Goal: Transaction & Acquisition: Purchase product/service

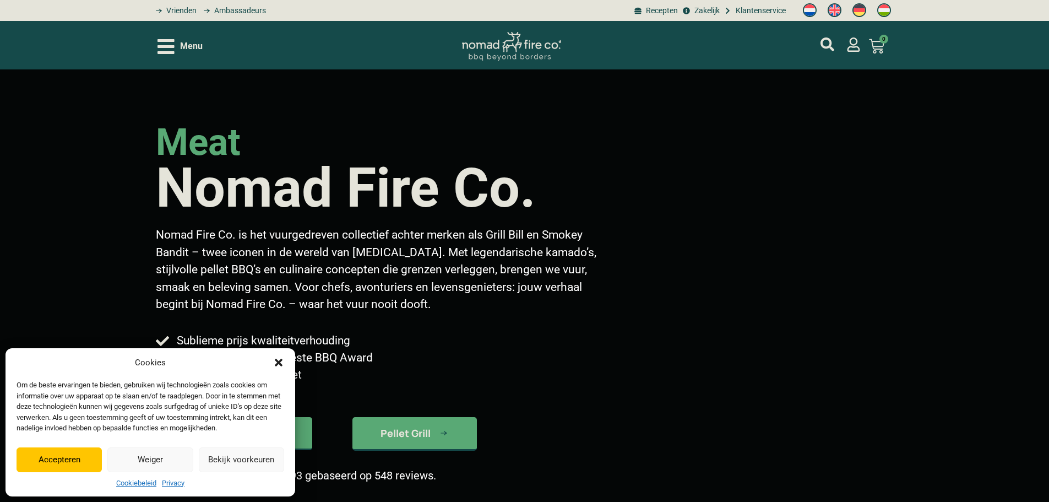
click at [69, 462] on button "Accepteren" at bounding box center [59, 459] width 85 height 25
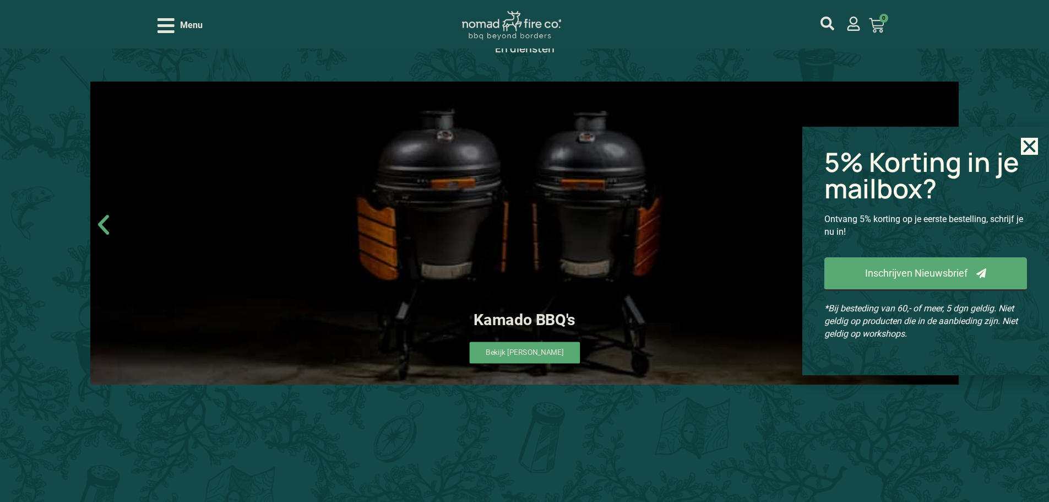
scroll to position [661, 0]
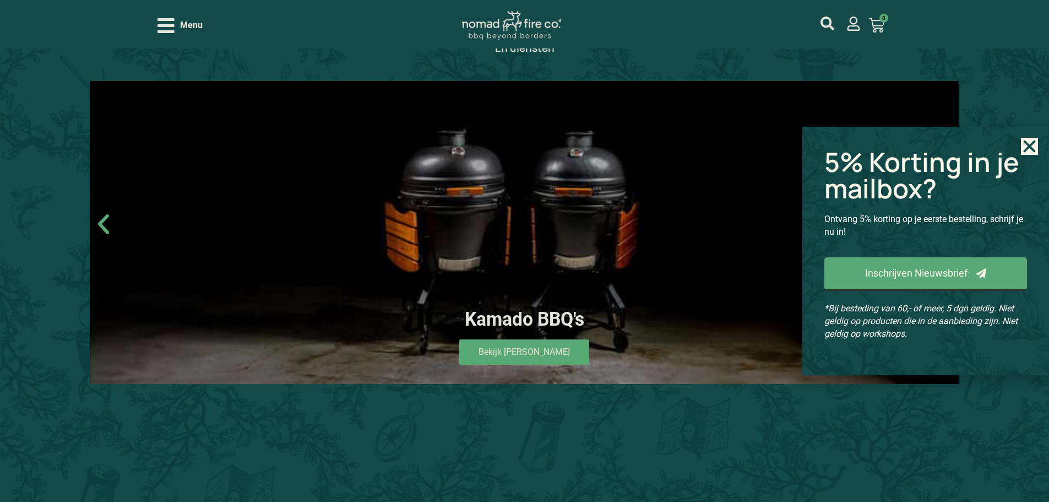
click at [1031, 149] on use "Close" at bounding box center [1030, 146] width 12 height 12
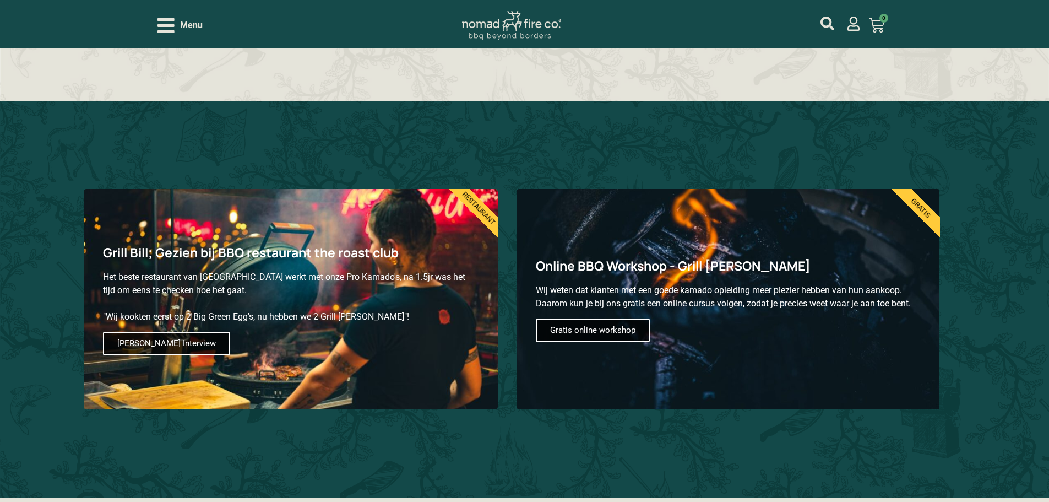
scroll to position [1432, 0]
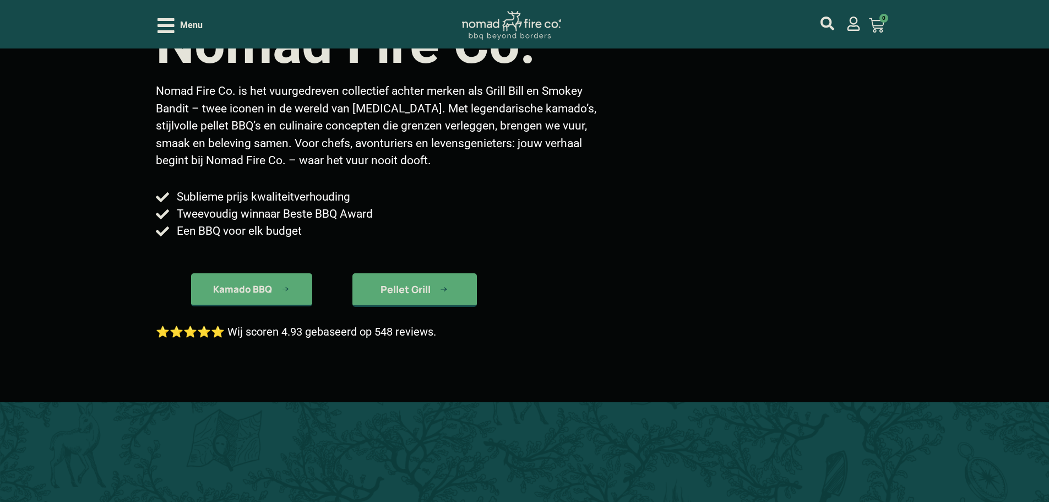
scroll to position [165, 0]
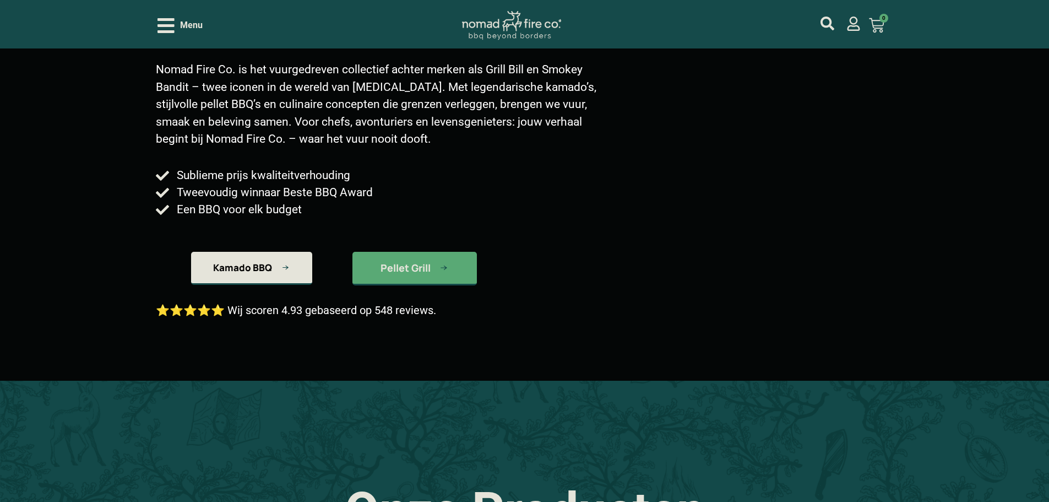
click at [262, 265] on span "Kamado BBQ" at bounding box center [242, 267] width 59 height 9
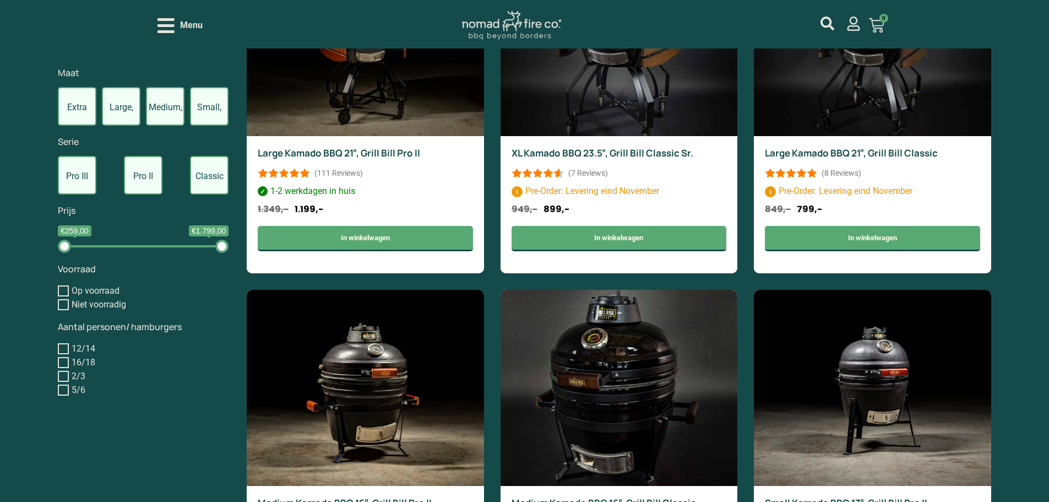
scroll to position [1211, 0]
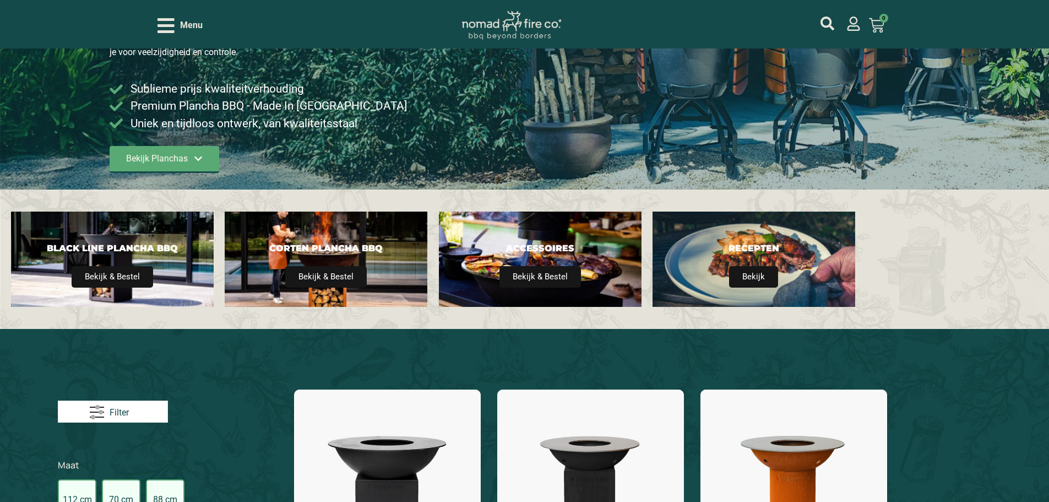
scroll to position [220, 0]
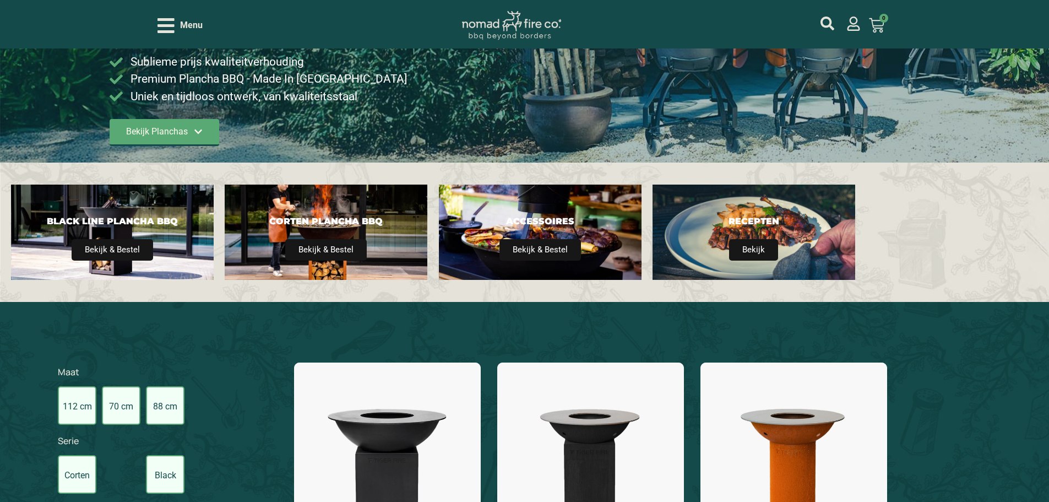
type input "14;2395"
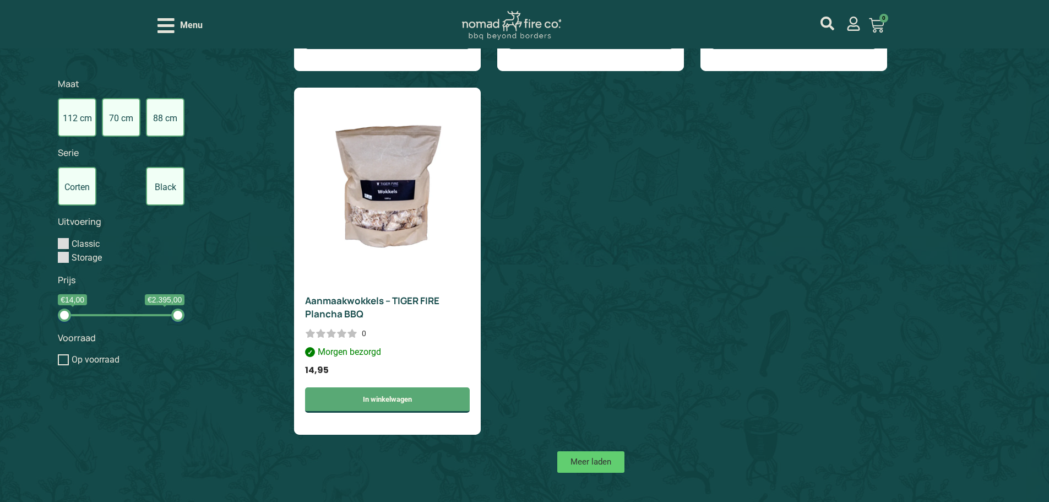
scroll to position [2368, 0]
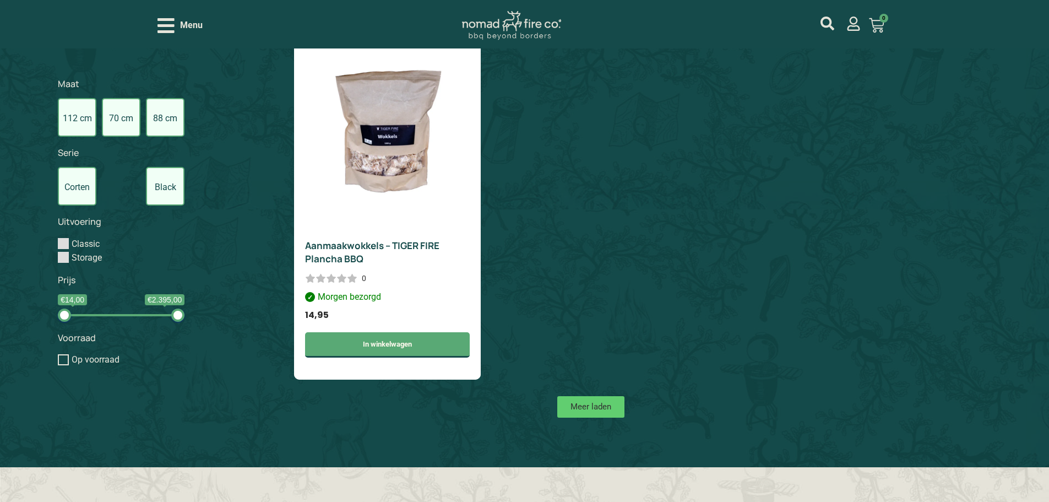
click at [606, 410] on span "Meer laden" at bounding box center [591, 407] width 41 height 8
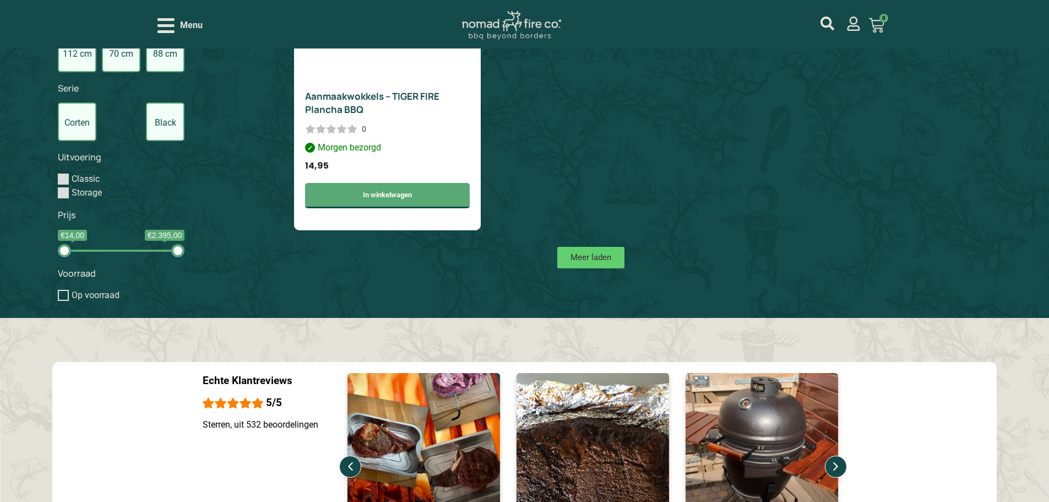
scroll to position [2533, 0]
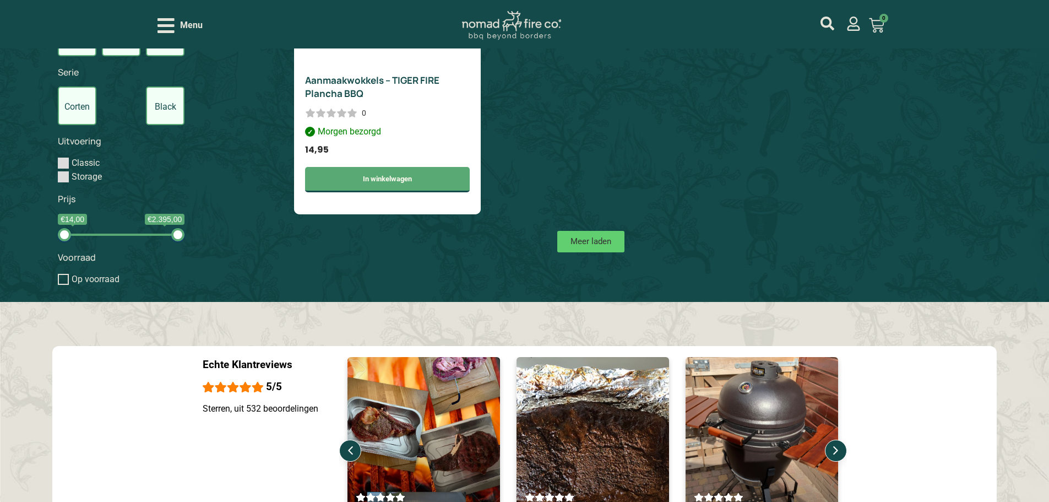
drag, startPoint x: 592, startPoint y: 241, endPoint x: 598, endPoint y: 248, distance: 9.4
click at [591, 241] on span "Meer laden" at bounding box center [591, 241] width 41 height 8
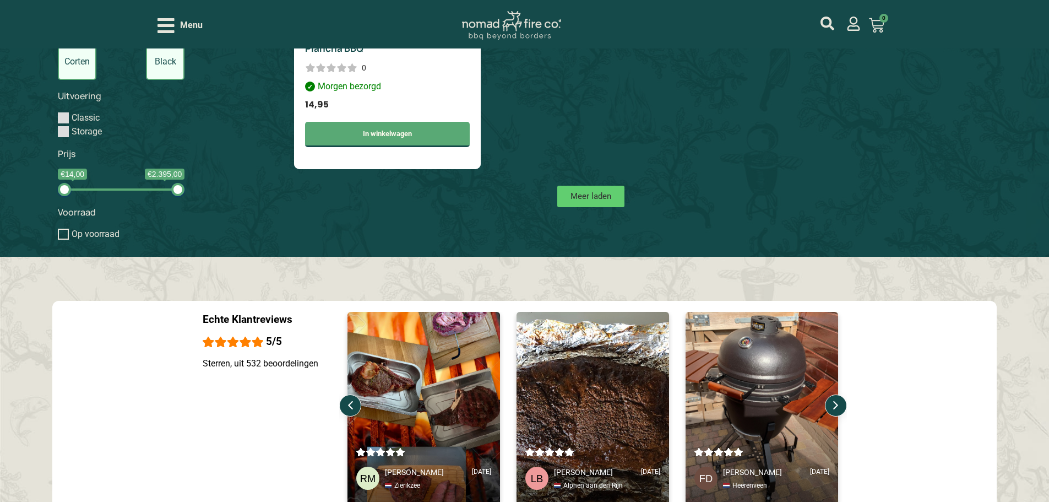
scroll to position [2588, 0]
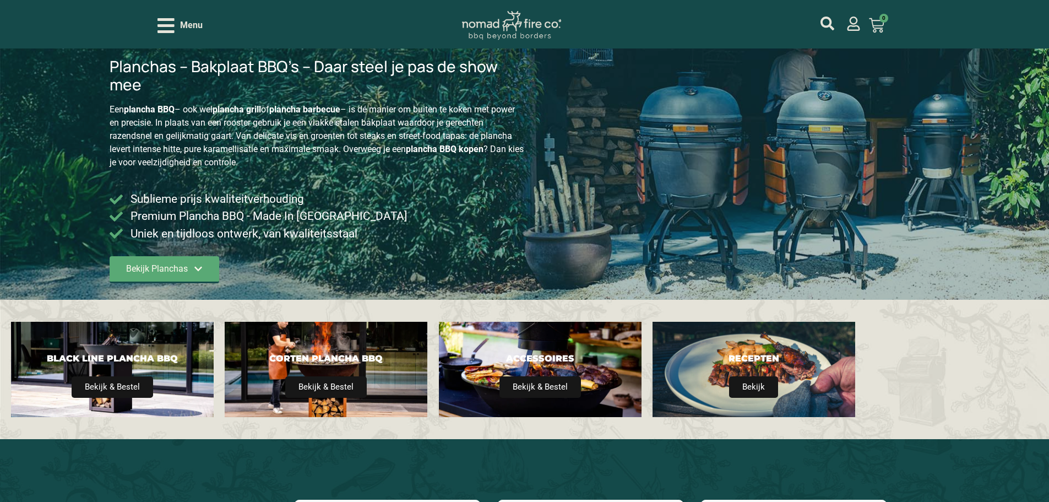
scroll to position [0, 0]
